Goal: Book appointment/travel/reservation

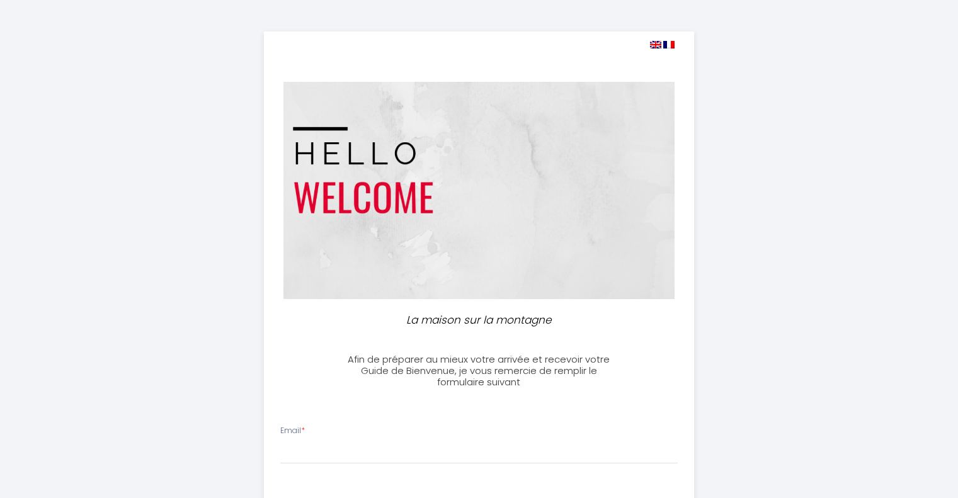
select select
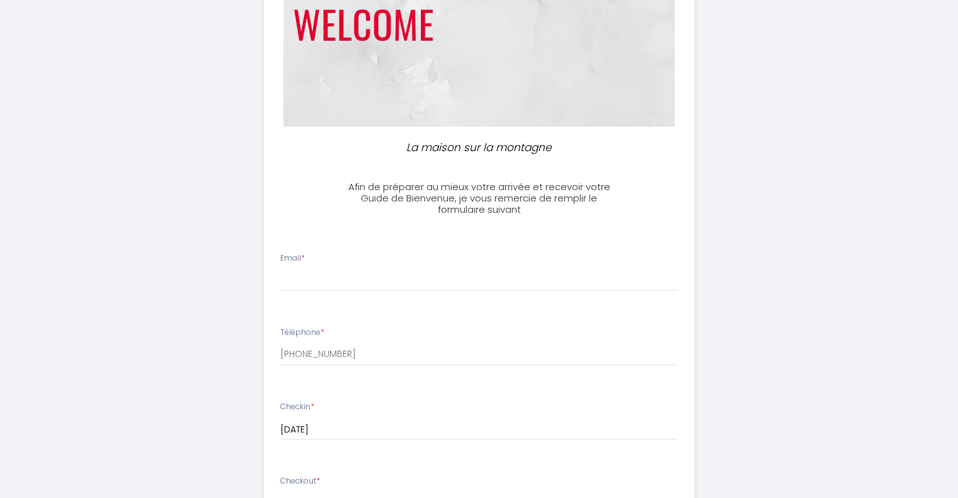
scroll to position [252, 0]
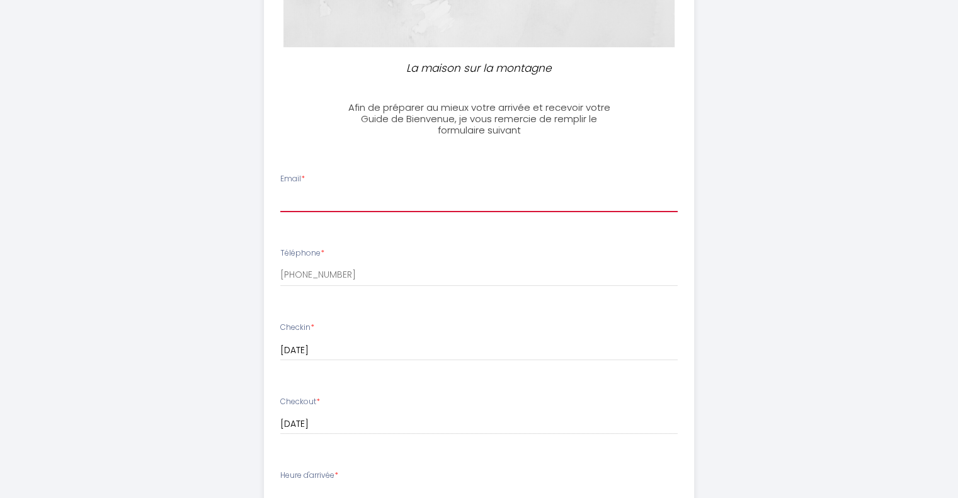
click at [331, 200] on input "Email *" at bounding box center [478, 201] width 397 height 23
type input "[EMAIL_ADDRESS][PERSON_NAME][DOMAIN_NAME]"
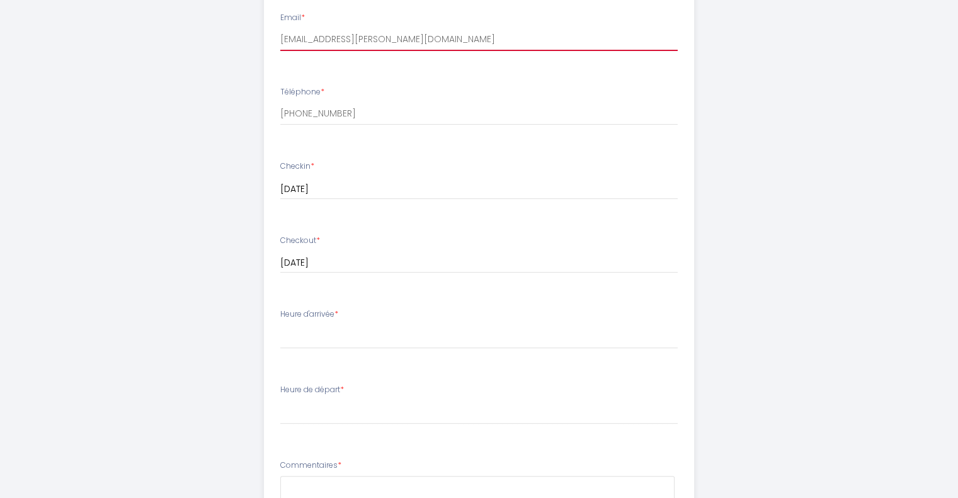
scroll to position [441, 0]
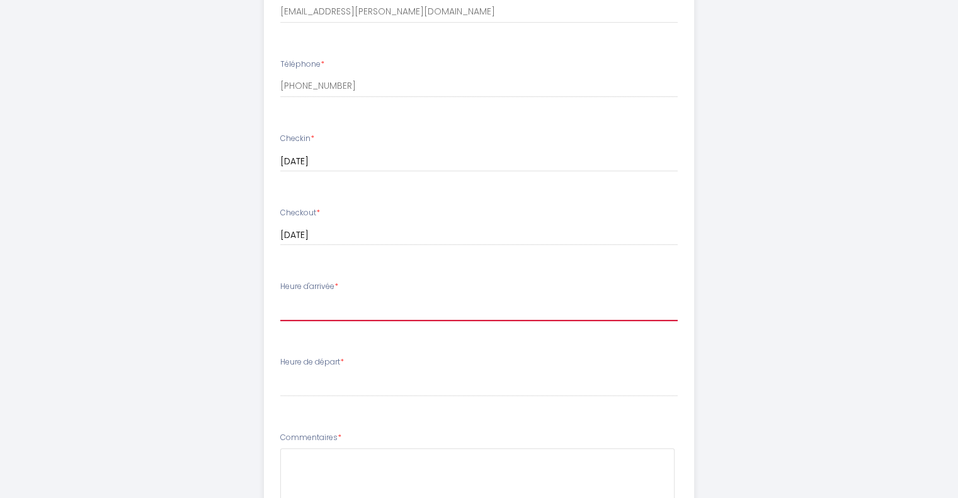
click at [355, 304] on select "16:00 16:30 17:00 17:30 18:00 18:30 19:00 19:30 20:00 20:30 21:00 21:30 22:00 2…" at bounding box center [478, 309] width 397 height 24
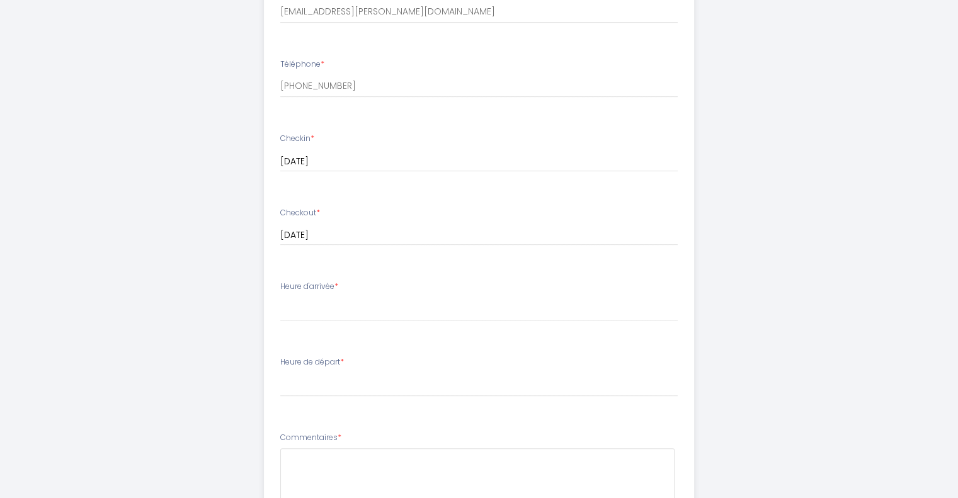
click at [801, 213] on div "La maison sur la montagne Afin de préparer au mieux votre arrivée et recevoir v…" at bounding box center [479, 159] width 958 height 1200
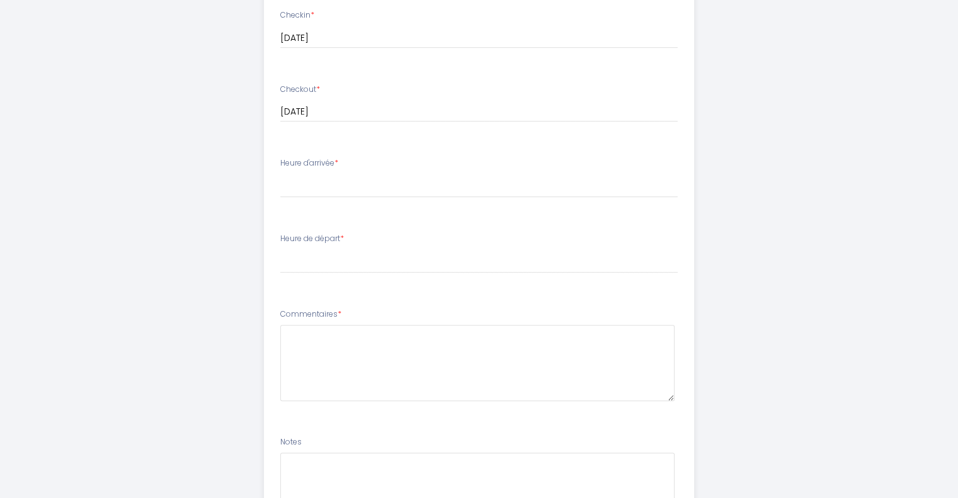
scroll to position [567, 0]
click at [325, 180] on select "16:00 16:30 17:00 17:30 18:00 18:30 19:00 19:30 20:00 20:30 21:00 21:30 22:00 2…" at bounding box center [478, 183] width 397 height 24
drag, startPoint x: 315, startPoint y: 178, endPoint x: 337, endPoint y: 181, distance: 22.3
click at [315, 178] on select "16:00 16:30 17:00 17:30 18:00 18:30 19:00 19:30 20:00 20:30 21:00 21:30 22:00 2…" at bounding box center [478, 183] width 397 height 24
click at [322, 250] on select "00:00 00:30 01:00 01:30 02:00 02:30 03:00 03:30 04:00 04:30 05:00 05:30 06:00 0…" at bounding box center [478, 259] width 397 height 24
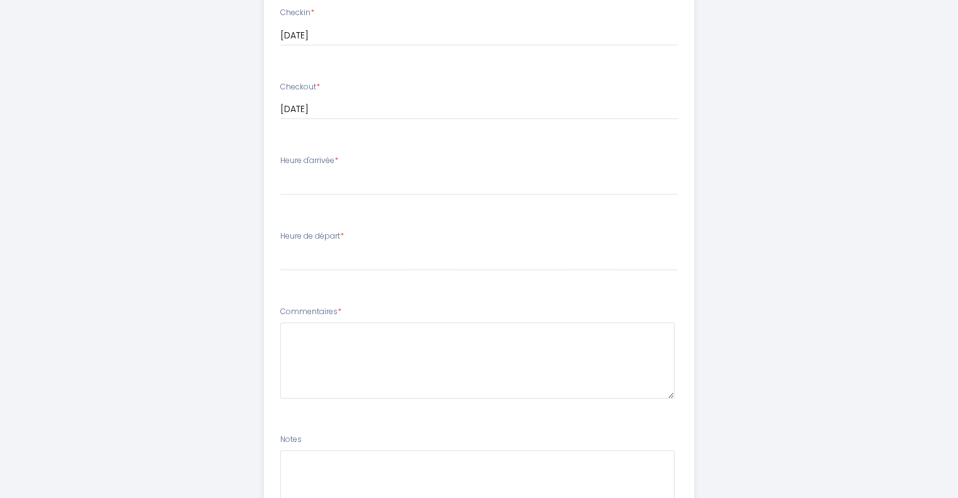
click at [161, 98] on div "La maison sur la montagne Afin de préparer au mieux votre arrivée et recevoir v…" at bounding box center [479, 33] width 645 height 1200
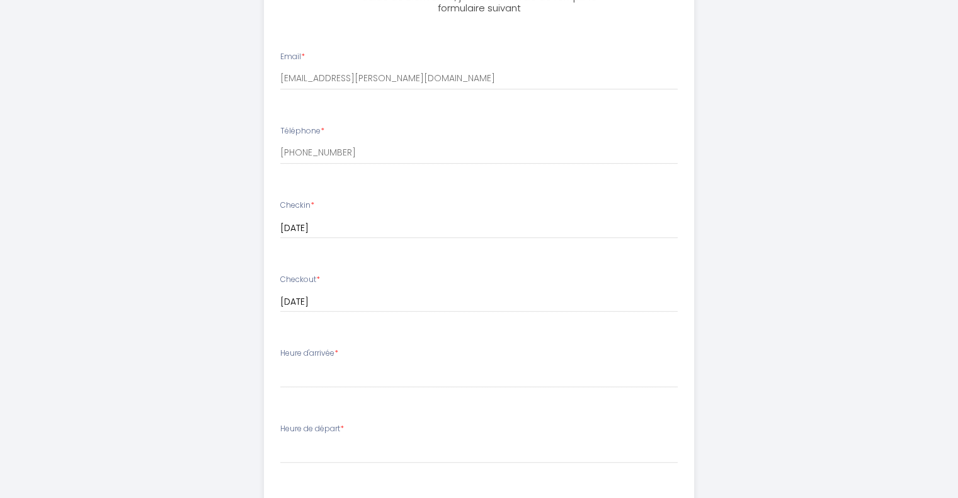
scroll to position [441, 0]
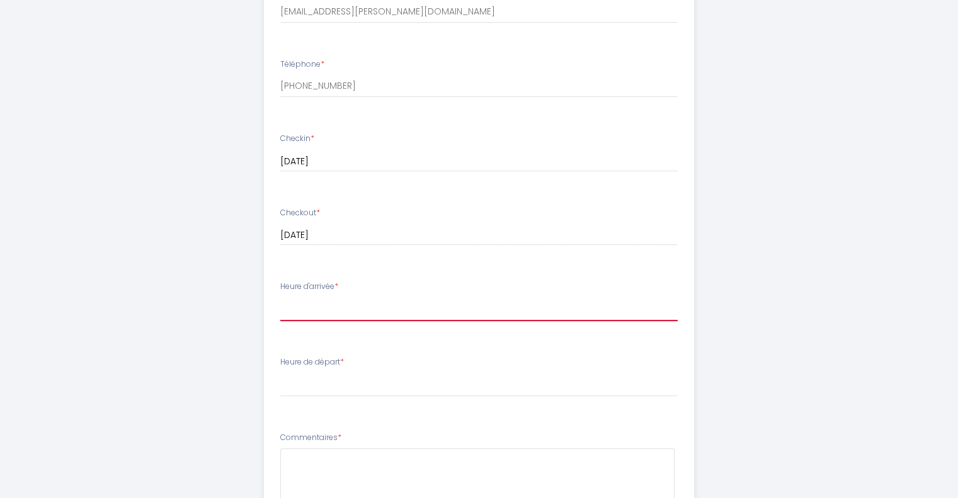
click at [358, 312] on select "16:00 16:30 17:00 17:30 18:00 18:30 19:00 19:30 20:00 20:30 21:00 21:30 22:00 2…" at bounding box center [478, 309] width 397 height 24
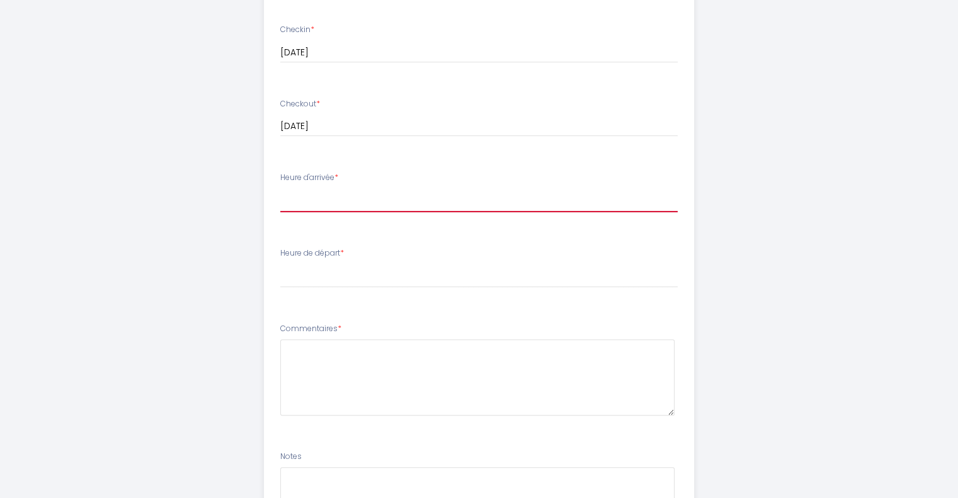
scroll to position [638, 0]
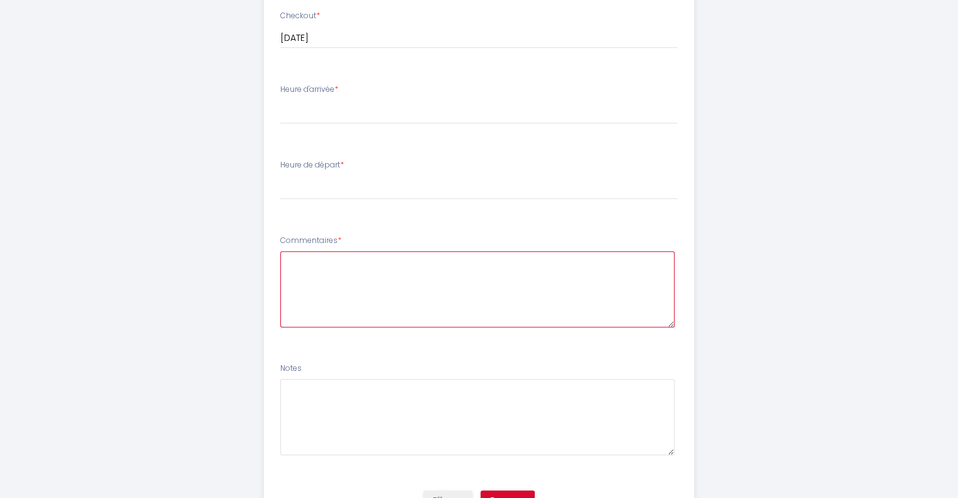
click at [345, 281] on textarea at bounding box center [477, 289] width 394 height 76
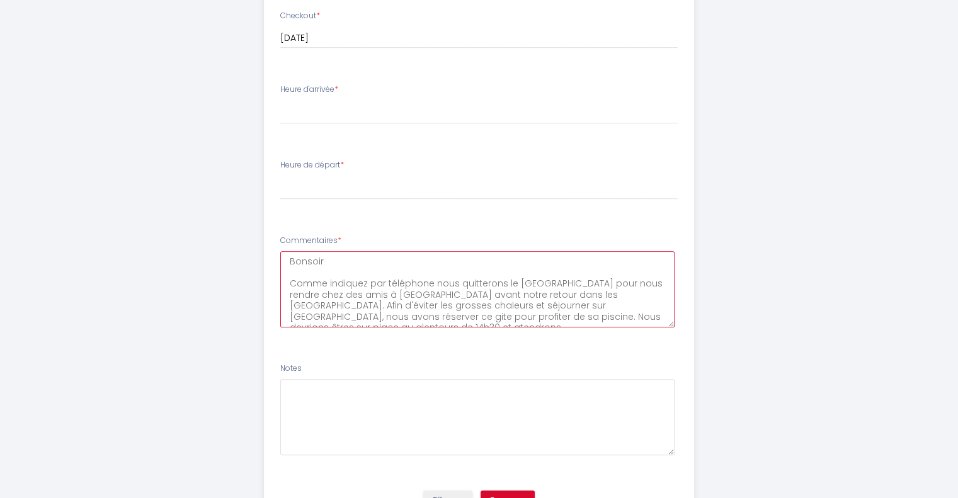
scroll to position [7, 0]
click at [380, 307] on textarea "Bonsoir Comme indiquez par téléphone nous quitterons le [GEOGRAPHIC_DATA] pour …" at bounding box center [477, 289] width 394 height 76
click at [650, 317] on textarea "Bonsoir Comme indiquez par téléphone nous quitterons le [GEOGRAPHIC_DATA] pour …" at bounding box center [477, 289] width 394 height 76
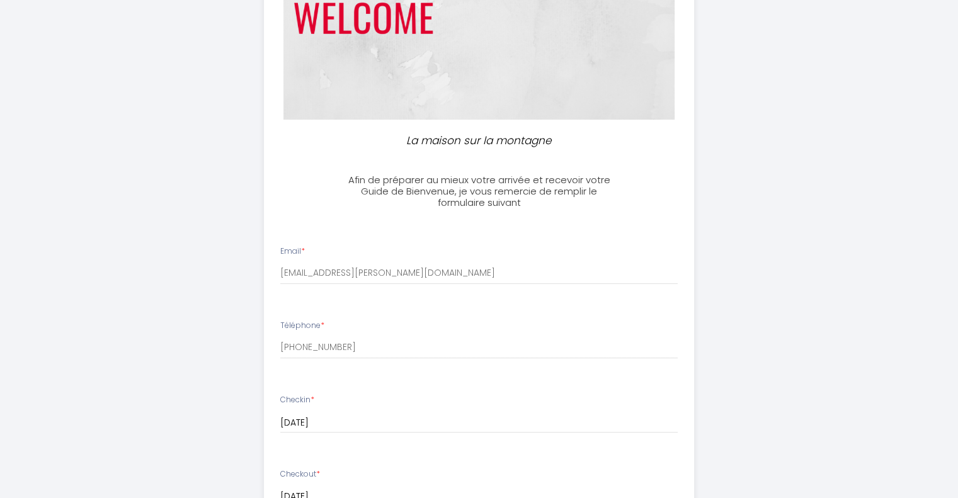
scroll to position [260, 0]
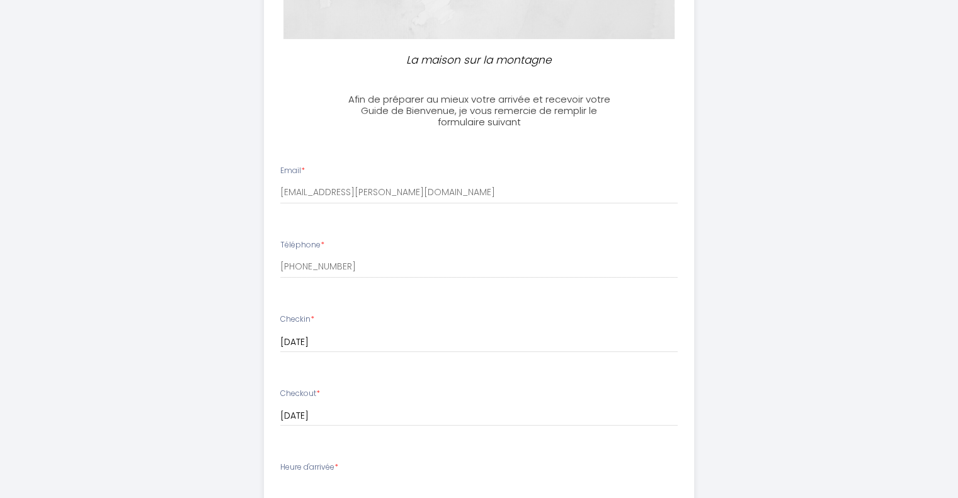
type textarea "Bonsoir Comme indiquez par téléphone nous quitterons le [GEOGRAPHIC_DATA] pour …"
click at [394, 340] on input "[DATE]" at bounding box center [478, 342] width 397 height 16
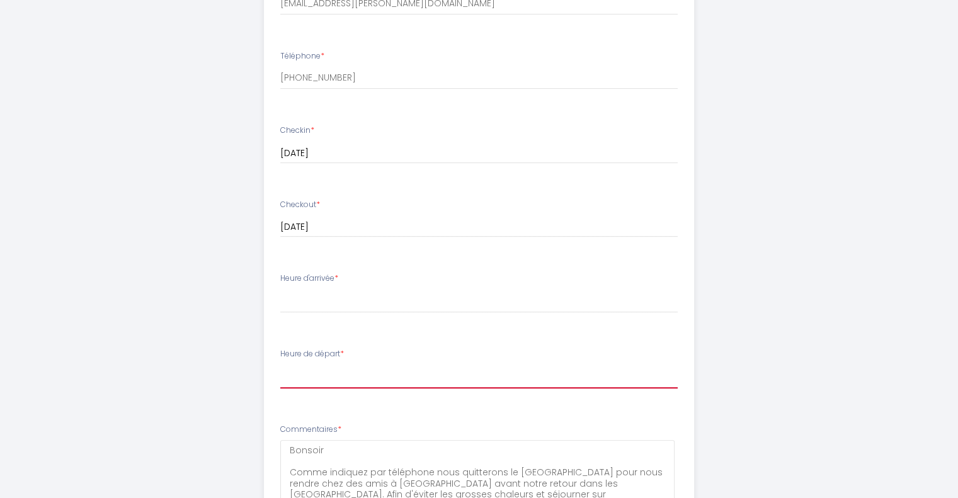
click at [370, 372] on select "00:00 00:30 01:00 01:30 02:00 02:30 03:00 03:30 04:00 04:30 05:00 05:30 06:00 0…" at bounding box center [478, 377] width 397 height 24
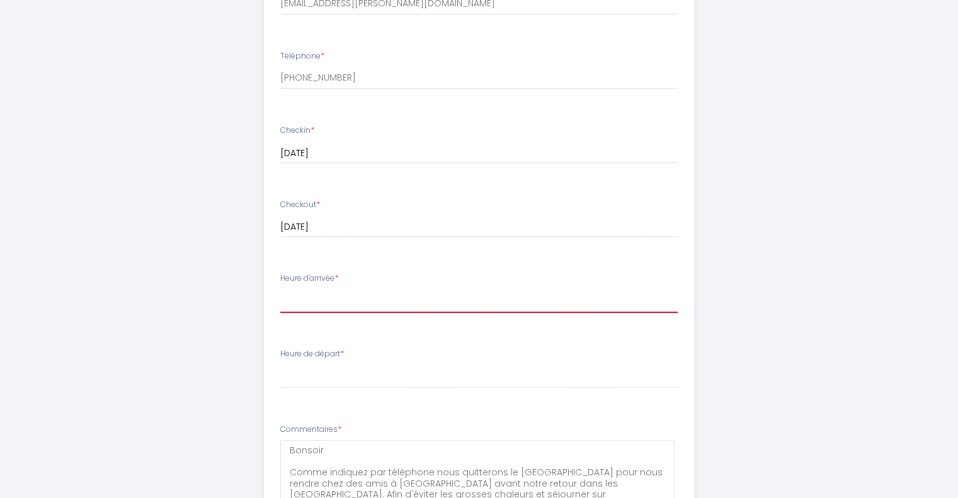
click at [353, 294] on select "16:00 16:30 17:00 17:30 18:00 18:30 19:00 19:30 20:00 20:30 21:00 21:30 22:00 2…" at bounding box center [478, 301] width 397 height 24
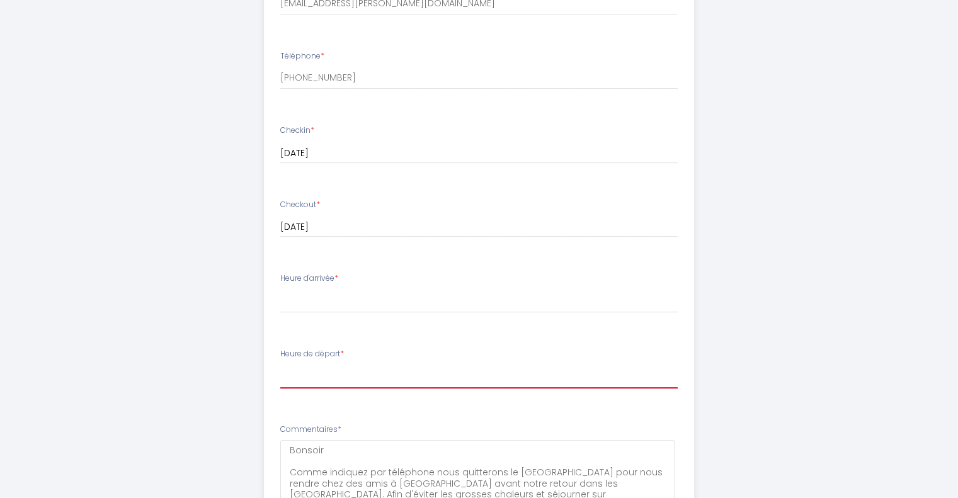
click at [350, 372] on select "00:00 00:30 01:00 01:30 02:00 02:30 03:00 03:30 04:00 04:30 05:00 05:30 06:00 0…" at bounding box center [478, 377] width 397 height 24
click at [280, 365] on select "00:00 00:30 01:00 01:30 02:00 02:30 03:00 03:30 04:00 04:30 05:00 05:30 06:00 0…" at bounding box center [478, 377] width 397 height 24
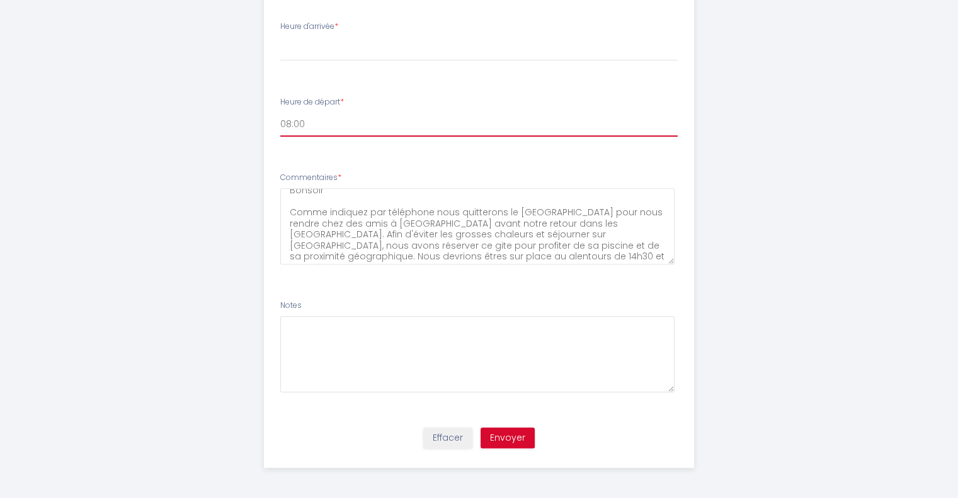
scroll to position [11, 0]
click at [323, 120] on select "00:00 00:30 01:00 01:30 02:00 02:30 03:00 03:30 04:00 04:30 05:00 05:30 06:00 0…" at bounding box center [478, 125] width 397 height 24
select select "08:30"
click at [280, 113] on select "00:00 00:30 01:00 01:30 02:00 02:30 03:00 03:30 04:00 04:30 05:00 05:30 06:00 0…" at bounding box center [478, 125] width 397 height 24
click at [514, 437] on button "Envoyer" at bounding box center [507, 438] width 54 height 21
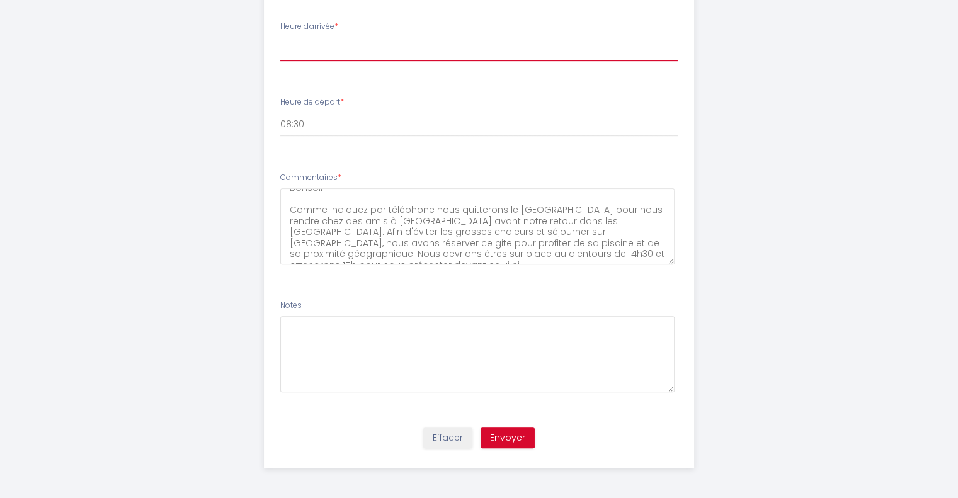
click at [323, 52] on select "16:00 16:30 17:00 17:30 18:00 18:30 19:00 19:30 20:00 20:30 21:00 21:30 22:00 2…" at bounding box center [478, 49] width 397 height 24
select select "16:00"
click at [280, 37] on select "16:00 16:30 17:00 17:30 18:00 18:30 19:00 19:30 20:00 20:30 21:00 21:30 22:00 2…" at bounding box center [478, 49] width 397 height 24
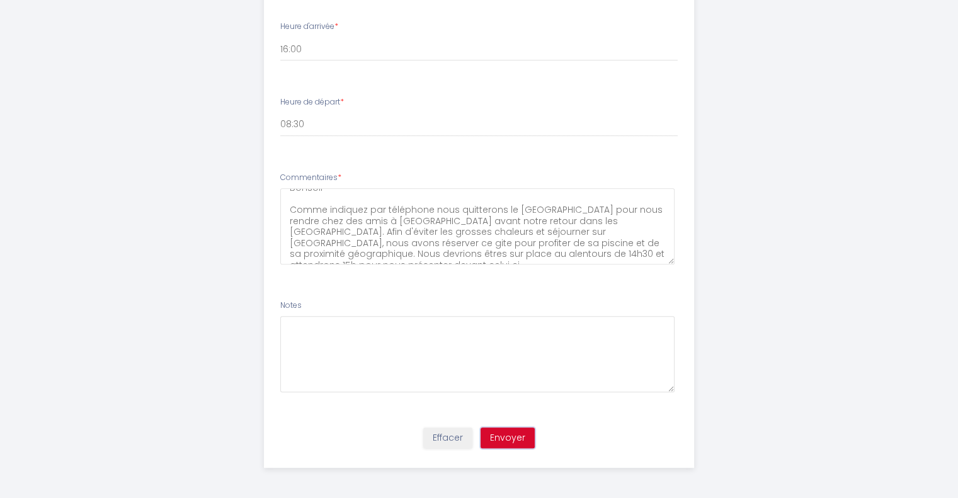
click at [510, 434] on button "Envoyer" at bounding box center [507, 438] width 54 height 21
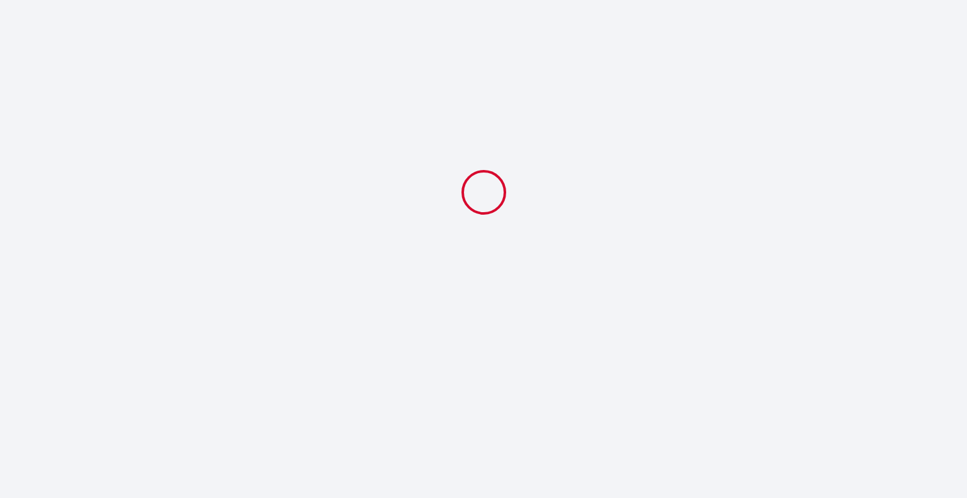
select select "08:30"
